Goal: Use online tool/utility: Use online tool/utility

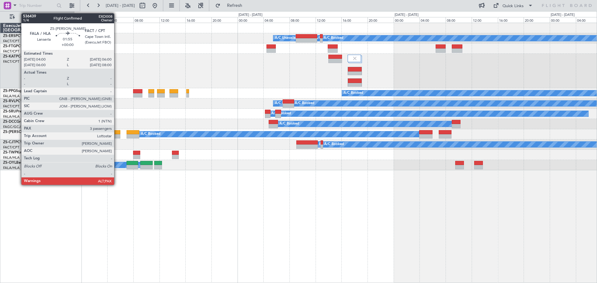
click at [117, 132] on div at bounding box center [113, 132] width 13 height 4
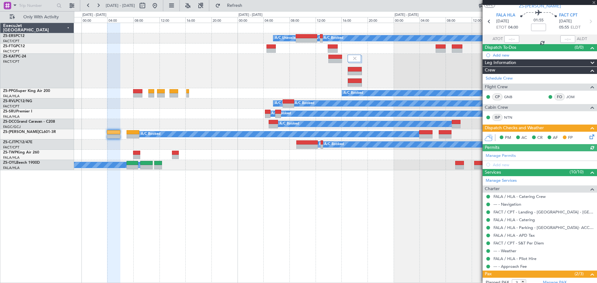
scroll to position [62, 0]
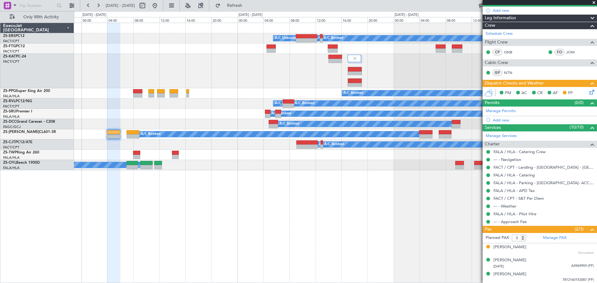
click at [593, 1] on span at bounding box center [593, 3] width 6 height 6
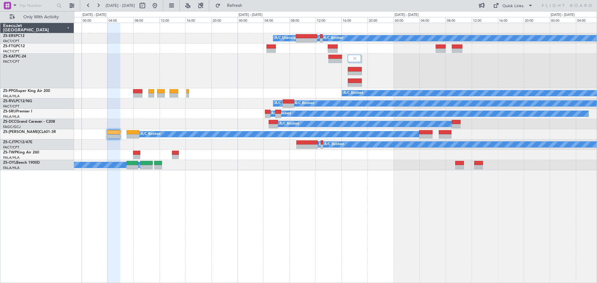
type input "0"
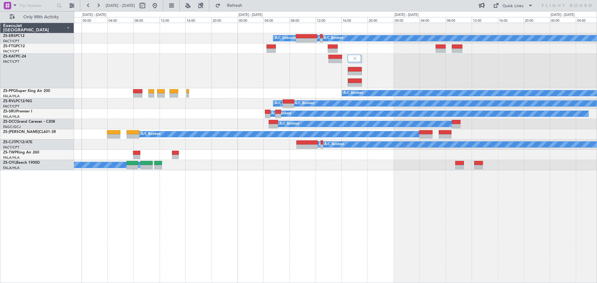
scroll to position [0, 0]
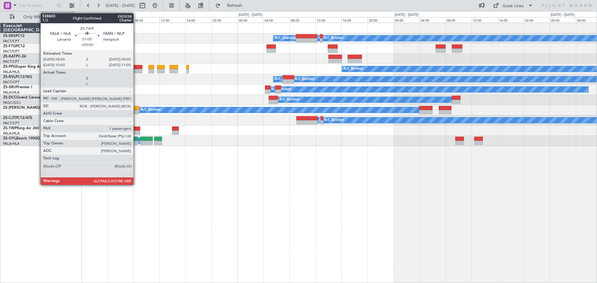
click at [136, 130] on div at bounding box center [136, 128] width 7 height 4
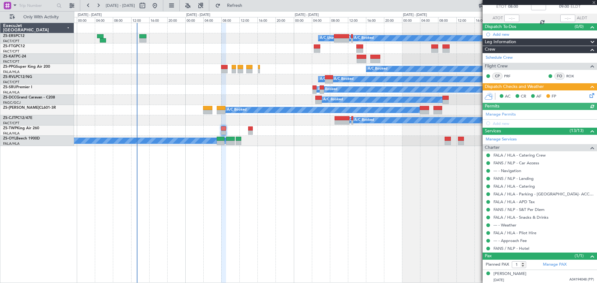
scroll to position [38, 0]
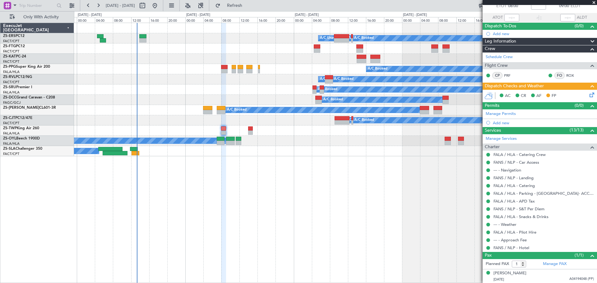
click at [594, 3] on span at bounding box center [593, 3] width 6 height 6
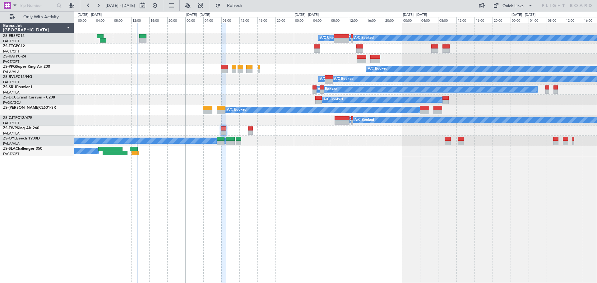
type input "0"
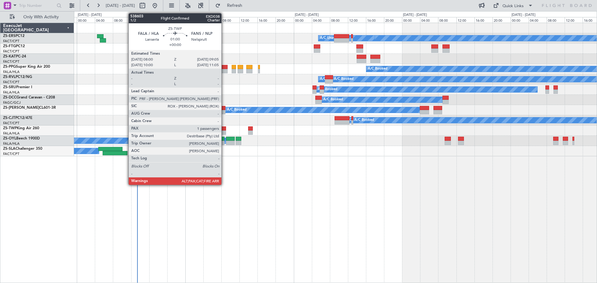
click at [224, 130] on div at bounding box center [223, 128] width 5 height 4
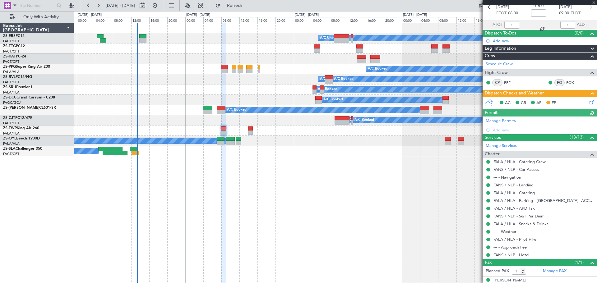
scroll to position [38, 0]
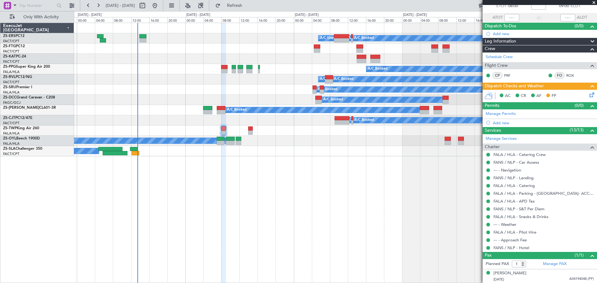
click at [593, 3] on span at bounding box center [593, 3] width 6 height 6
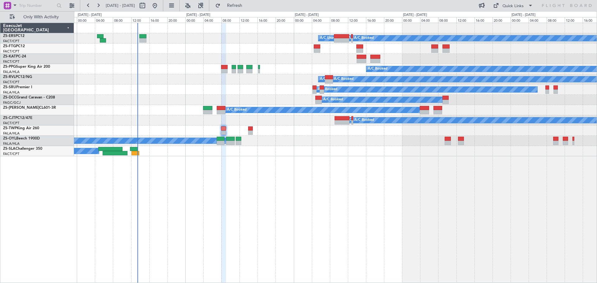
type input "0"
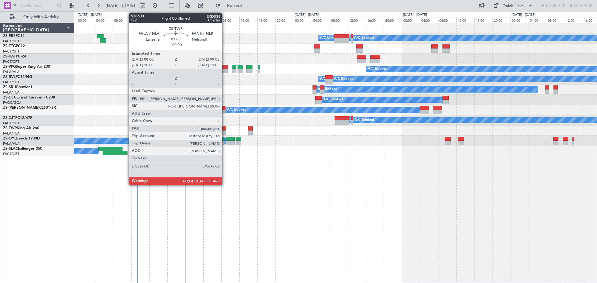
click at [225, 130] on div at bounding box center [223, 128] width 5 height 4
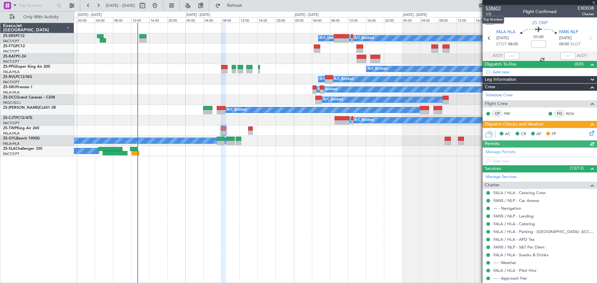
click at [494, 9] on span "538603" at bounding box center [492, 8] width 15 height 7
